Goal: Entertainment & Leisure: Consume media (video, audio)

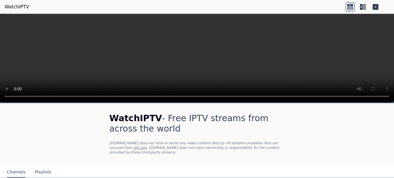
click at [101, 44] on video at bounding box center [197, 58] width 394 height 89
click at [349, 9] on icon at bounding box center [351, 8] width 6 height 3
click at [350, 5] on icon at bounding box center [350, 6] width 9 height 9
click at [364, 5] on icon at bounding box center [363, 6] width 9 height 9
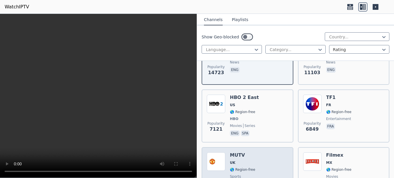
scroll to position [115, 0]
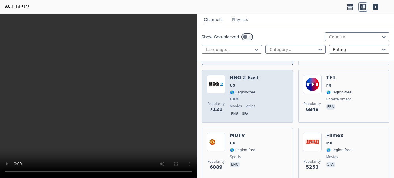
click at [252, 90] on span "🌎 Region-free" at bounding box center [242, 92] width 25 height 5
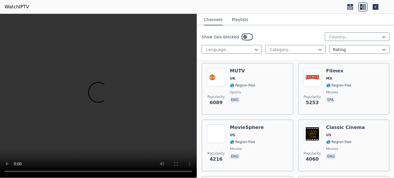
scroll to position [202, 0]
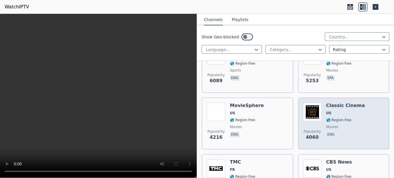
click at [349, 118] on span "🌎 Region-free" at bounding box center [346, 120] width 39 height 5
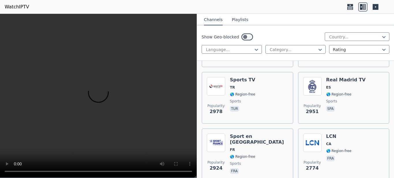
scroll to position [346, 0]
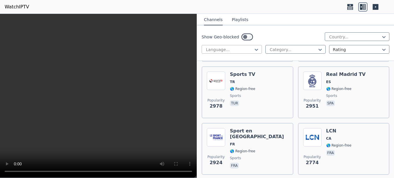
click at [228, 52] on div at bounding box center [230, 50] width 48 height 6
click at [255, 49] on icon at bounding box center [257, 50] width 6 height 6
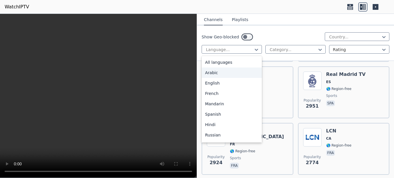
click at [237, 72] on div "Arabic" at bounding box center [232, 73] width 60 height 10
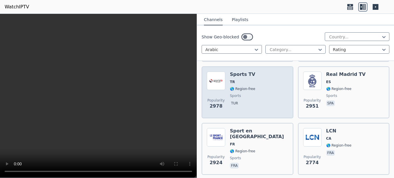
click at [237, 72] on h6 "Sports TV" at bounding box center [242, 75] width 25 height 6
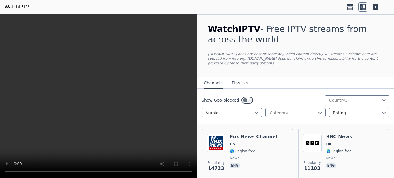
click at [316, 51] on div "WatchIPTV - Free IPTV streams from across the world [DOMAIN_NAME] does not host…" at bounding box center [296, 46] width 194 height 62
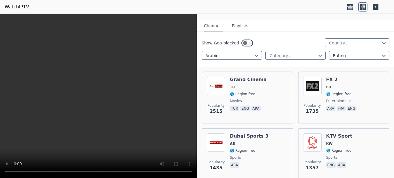
scroll to position [58, 0]
click at [318, 52] on icon at bounding box center [321, 55] width 6 height 6
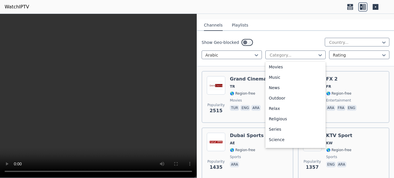
scroll to position [196, 0]
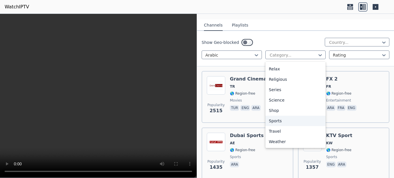
click at [281, 118] on div "Sports" at bounding box center [296, 121] width 60 height 10
